Goal: Transaction & Acquisition: Purchase product/service

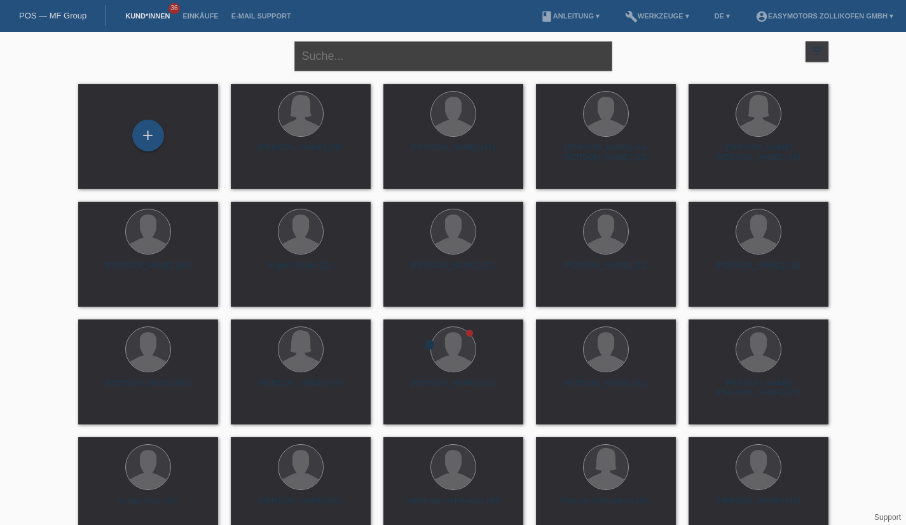
click at [343, 66] on input "text" at bounding box center [453, 56] width 318 height 30
type input "schaad"
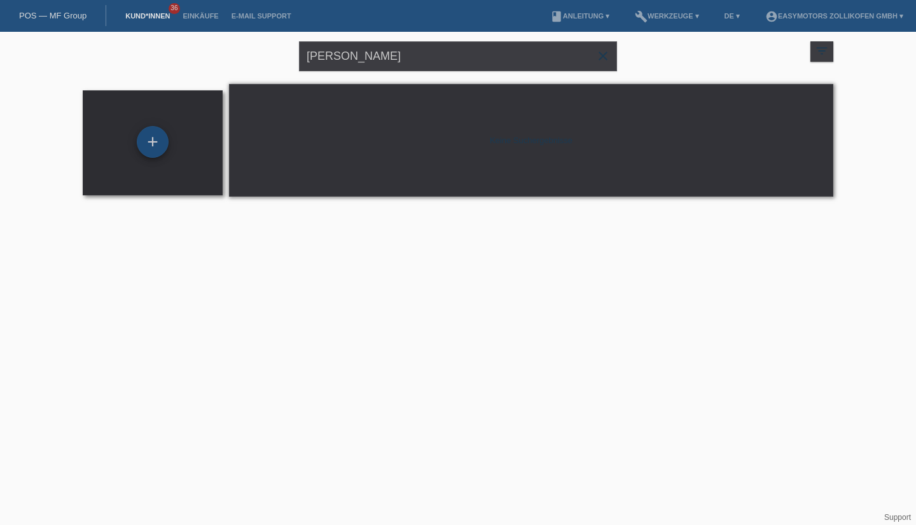
click at [148, 149] on div "+" at bounding box center [153, 142] width 32 height 32
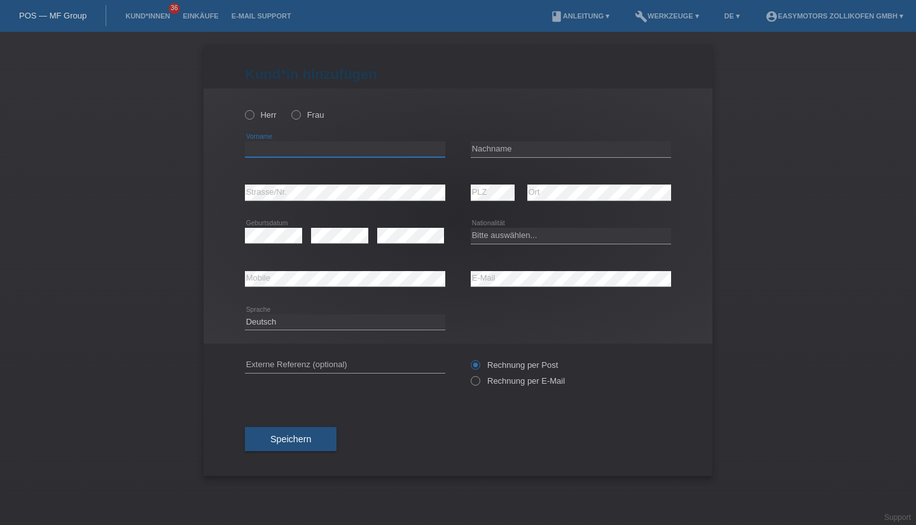
click at [261, 147] on input "text" at bounding box center [345, 149] width 200 height 16
click at [243, 108] on icon at bounding box center [243, 108] width 0 height 0
click at [248, 114] on input "Herr" at bounding box center [249, 114] width 8 height 8
radio input "true"
click at [266, 153] on input "text" at bounding box center [345, 149] width 200 height 16
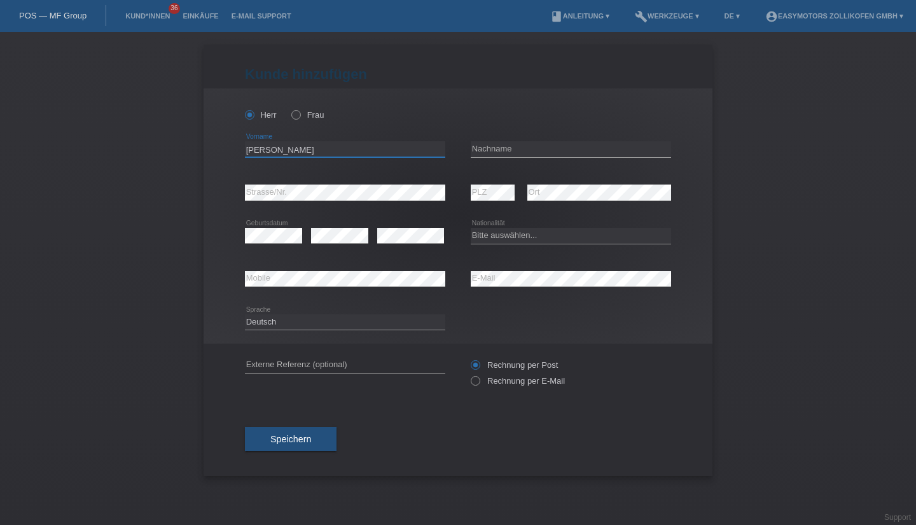
type input "Steve"
type input "Schaad"
select select "CH"
click at [299, 450] on button "Speichern" at bounding box center [291, 439] width 92 height 24
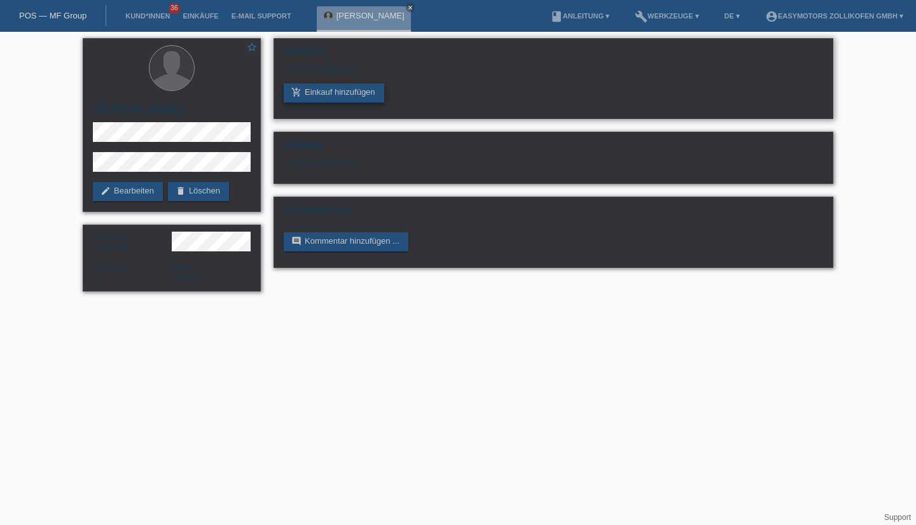
click at [326, 91] on link "add_shopping_cart Einkauf hinzufügen" at bounding box center [334, 92] width 100 height 19
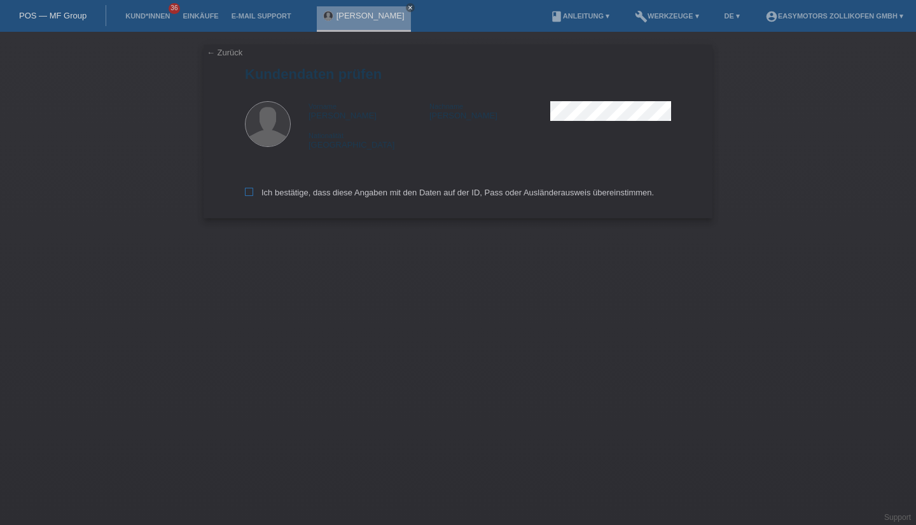
click at [249, 195] on icon at bounding box center [249, 192] width 8 height 8
click at [249, 195] on input "Ich bestätige, dass diese Angaben mit den Daten auf der ID, Pass oder Ausländer…" at bounding box center [249, 192] width 8 height 8
checkbox input "true"
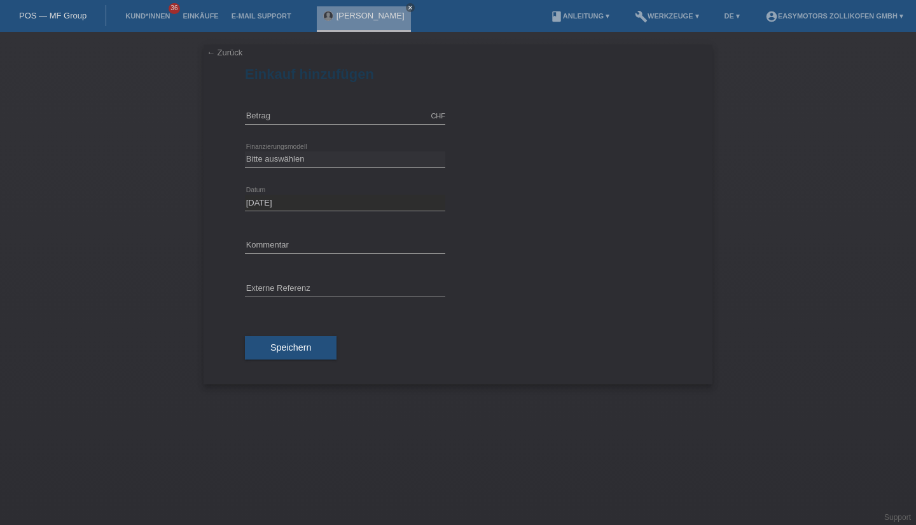
click at [310, 124] on icon at bounding box center [345, 124] width 200 height 1
click at [307, 137] on div "CHF error [GEOGRAPHIC_DATA]" at bounding box center [345, 116] width 200 height 43
click at [308, 139] on div "Bitte auswählen Fixe Raten Kauf auf Rechnung mit Teilzahlungsoption error Finan…" at bounding box center [345, 159] width 200 height 43
click at [286, 117] on input "text" at bounding box center [345, 116] width 200 height 16
click at [272, 160] on select "Bitte auswählen Fixe Raten Kauf auf Rechnung mit Teilzahlungsoption" at bounding box center [345, 158] width 200 height 15
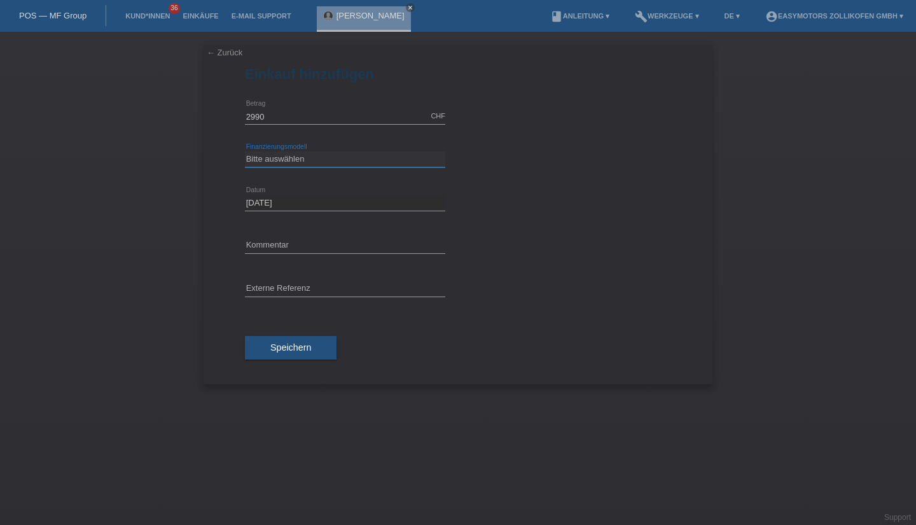
type input "2990.00"
click at [245, 151] on select "Bitte auswählen Fixe Raten Kauf auf Rechnung mit Teilzahlungsoption" at bounding box center [345, 158] width 200 height 15
click at [292, 159] on select "Bitte auswählen Fixe Raten Kauf auf Rechnung mit Teilzahlungsoption" at bounding box center [345, 158] width 200 height 15
select select "67"
click at [245, 151] on select "Bitte auswählen Fixe Raten Kauf auf Rechnung mit Teilzahlungsoption" at bounding box center [345, 158] width 200 height 15
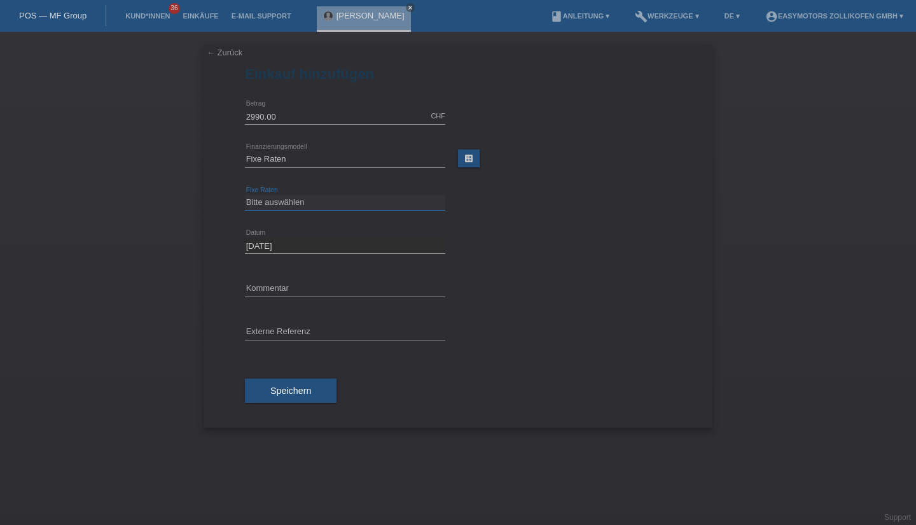
click at [299, 207] on select "Bitte auswählen 12 Raten 24 Raten 36 Raten 48 Raten" at bounding box center [345, 202] width 200 height 15
select select "135"
click at [245, 195] on select "Bitte auswählen 12 Raten 24 Raten 36 Raten 48 Raten" at bounding box center [345, 202] width 200 height 15
click at [313, 396] on button "Speichern" at bounding box center [291, 390] width 92 height 24
